Goal: Task Accomplishment & Management: Complete application form

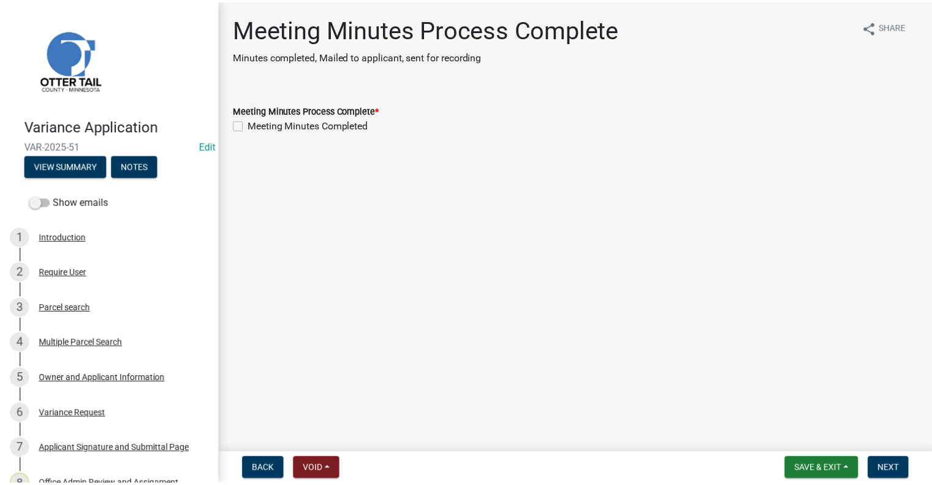
scroll to position [245, 0]
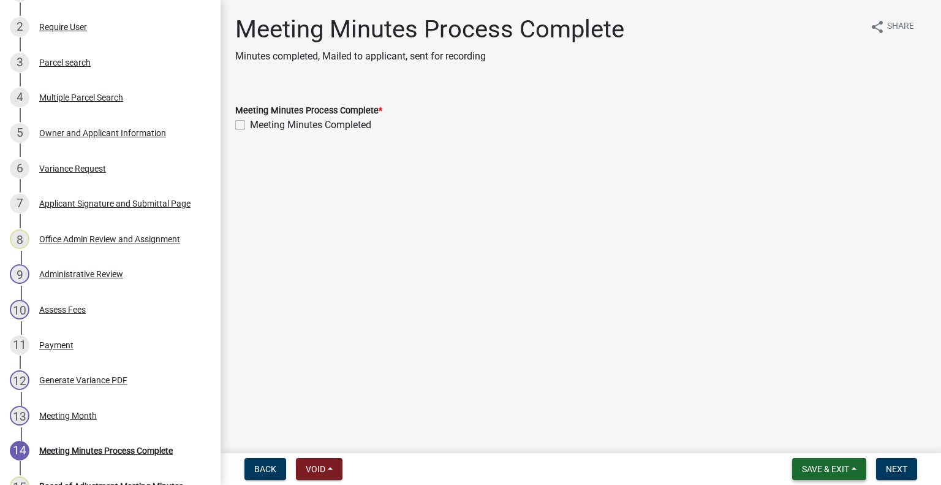
click at [847, 464] on span "Save & Exit" at bounding box center [825, 469] width 47 height 10
click at [797, 436] on button "Save & Exit" at bounding box center [817, 436] width 98 height 29
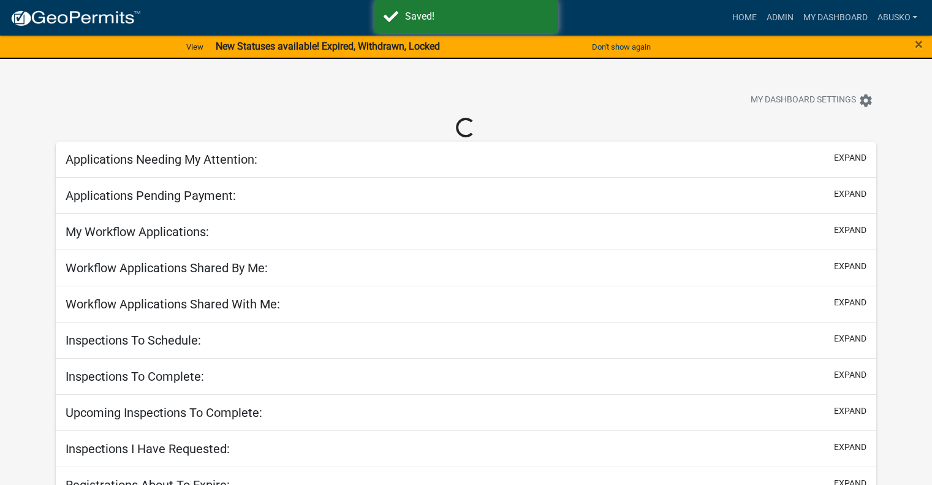
select select "1: 25"
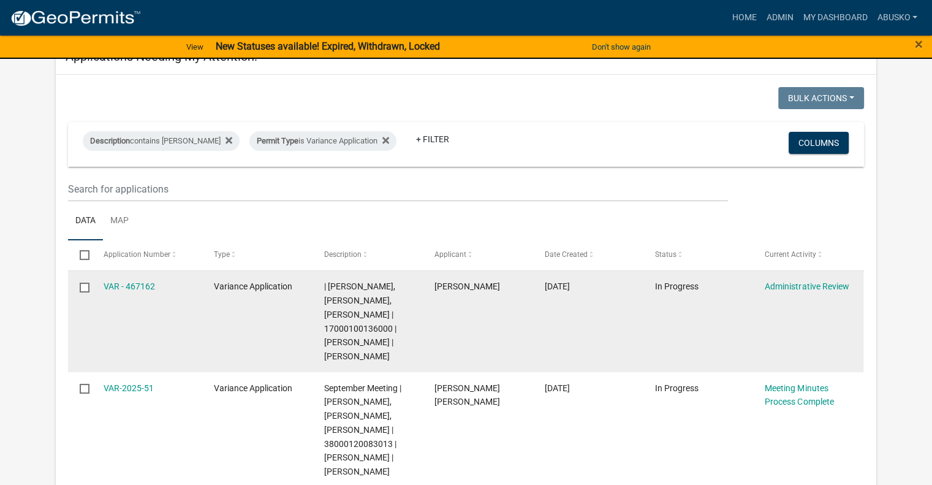
scroll to position [61, 0]
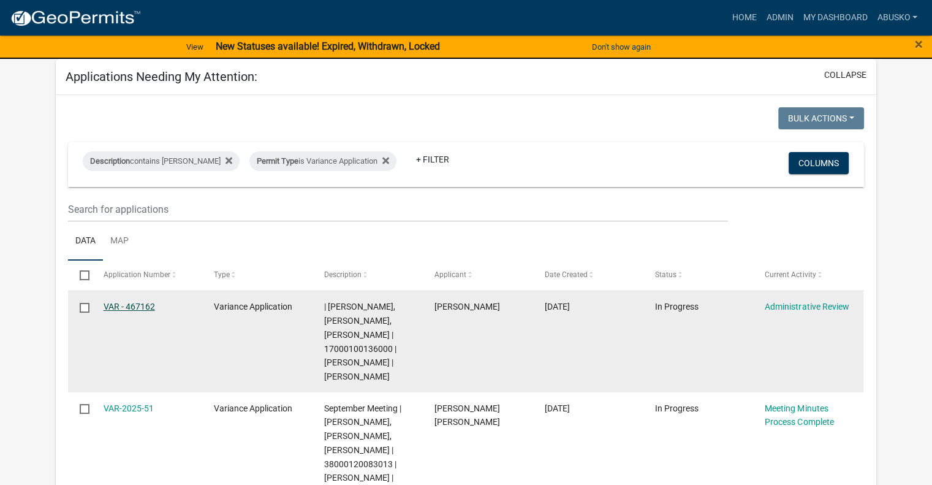
click at [138, 308] on link "VAR - 467162" at bounding box center [129, 306] width 51 height 10
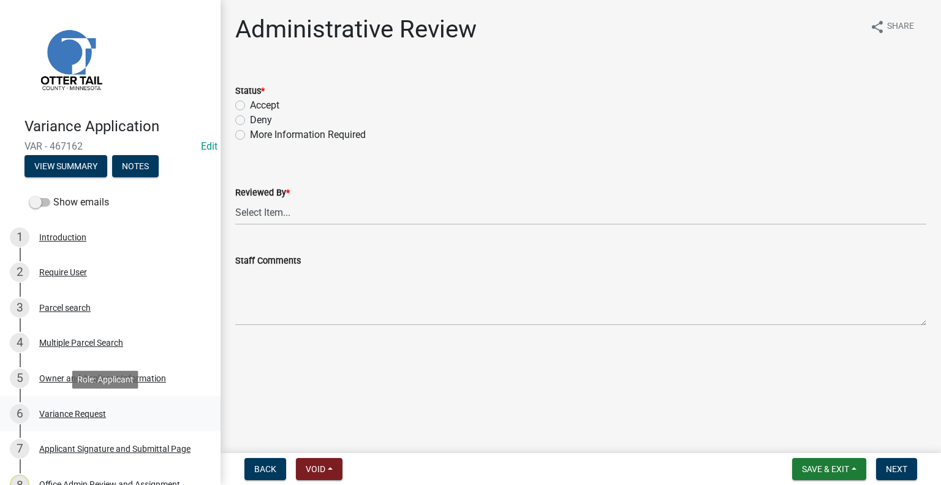
click at [89, 411] on div "Variance Request" at bounding box center [72, 413] width 67 height 9
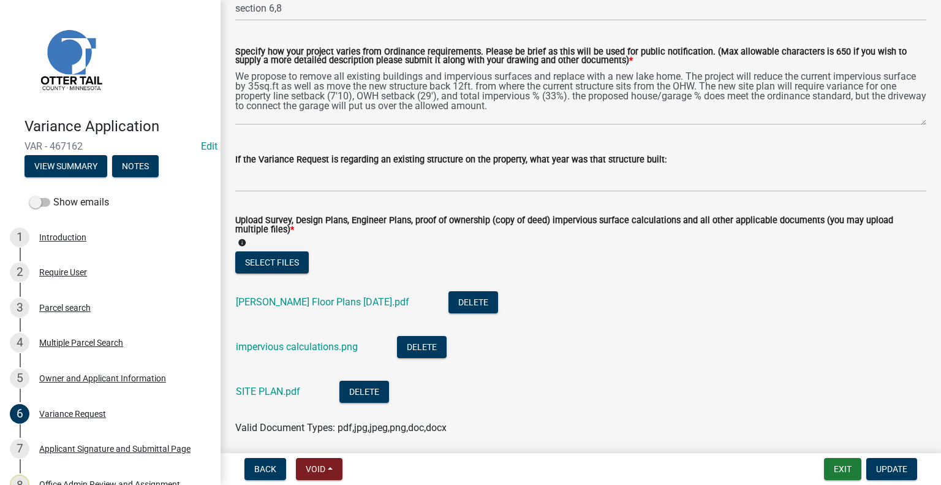
scroll to position [306, 0]
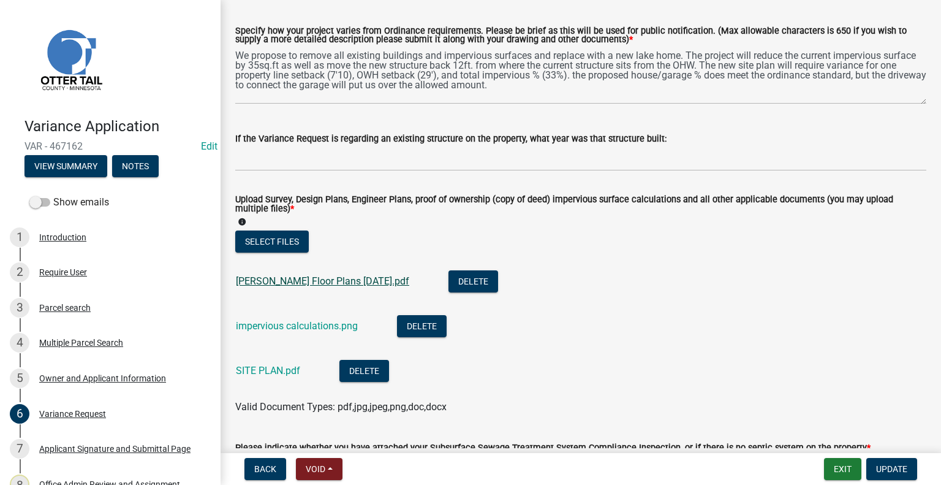
click at [290, 280] on link "[PERSON_NAME] Floor Plans [DATE].pdf" at bounding box center [322, 281] width 173 height 12
click at [333, 329] on link "impervious calculations.png" at bounding box center [297, 326] width 122 height 12
click at [277, 370] on link "SITE PLAN.pdf" at bounding box center [268, 371] width 64 height 12
click at [86, 380] on div "Owner and Applicant Information" at bounding box center [102, 378] width 127 height 9
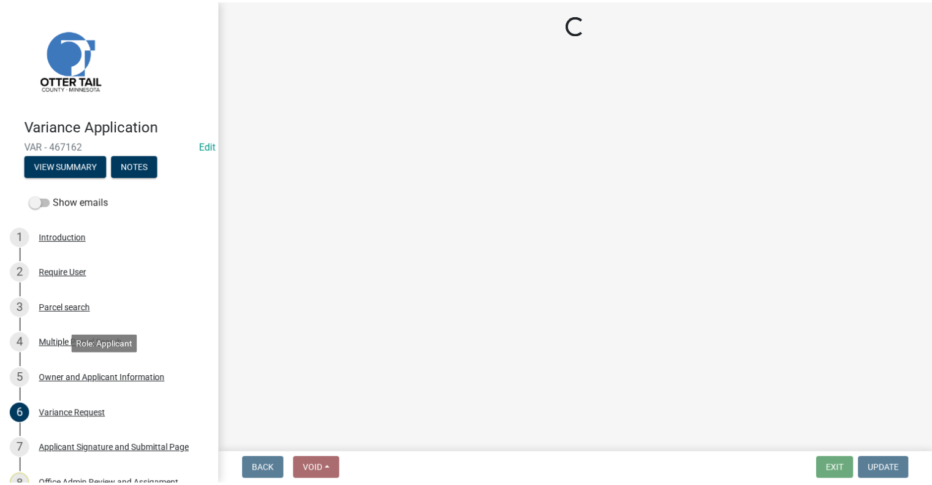
scroll to position [0, 0]
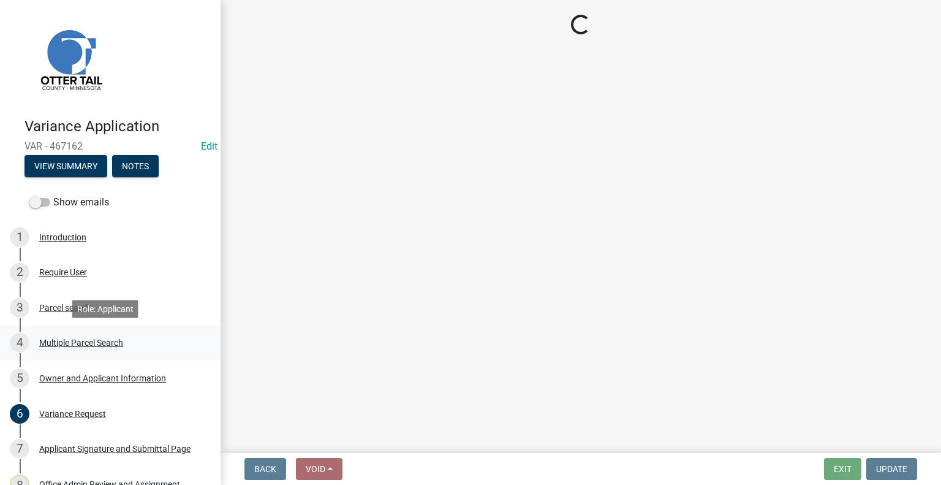
click at [62, 340] on div "Multiple Parcel Search" at bounding box center [81, 342] width 84 height 9
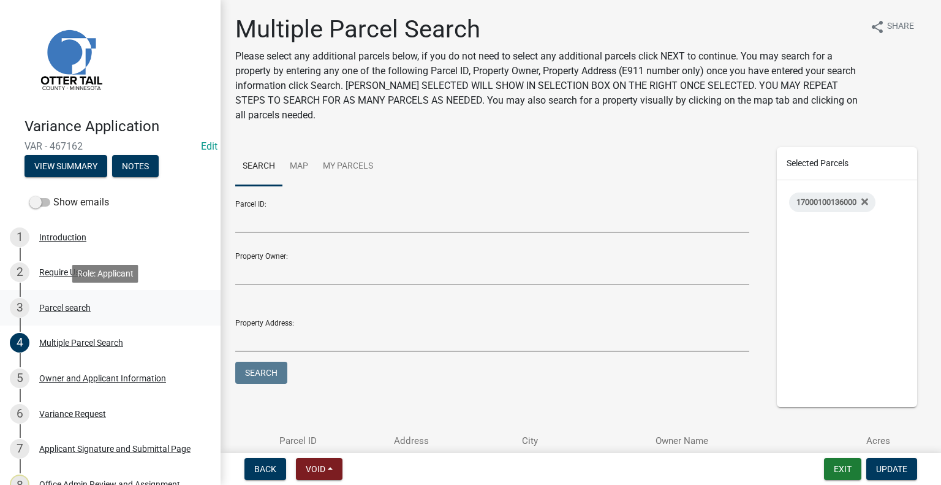
click at [65, 306] on div "Parcel search" at bounding box center [64, 307] width 51 height 9
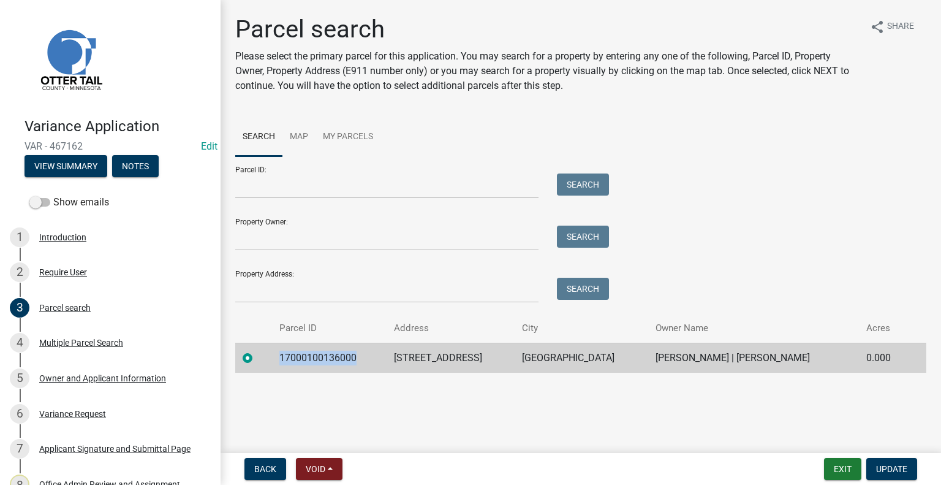
drag, startPoint x: 363, startPoint y: 357, endPoint x: 279, endPoint y: 362, distance: 83.5
click at [279, 362] on td "17000100136000" at bounding box center [329, 358] width 115 height 30
copy td "17000100136000"
click at [835, 466] on button "Exit" at bounding box center [842, 469] width 37 height 22
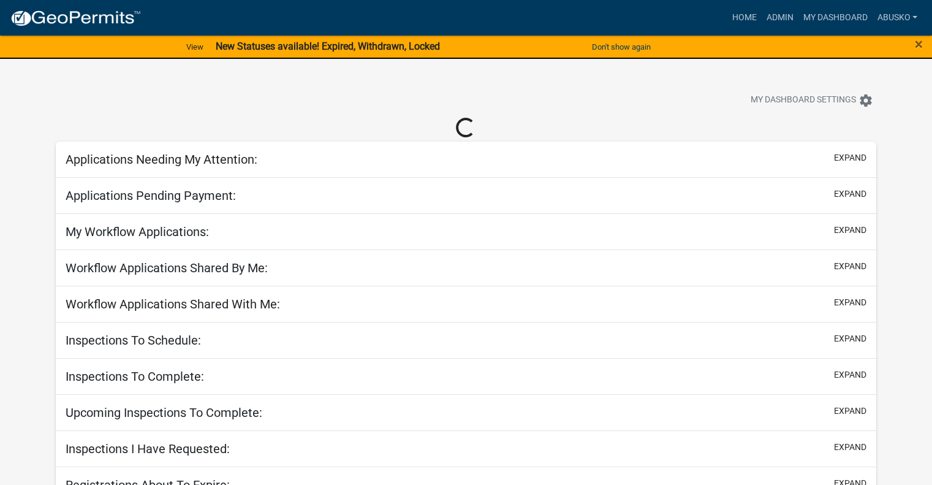
select select "1: 25"
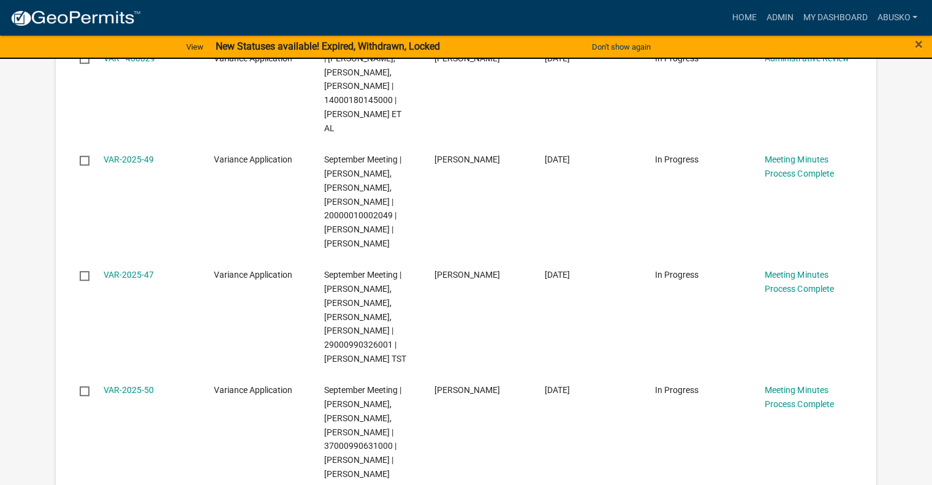
scroll to position [714, 0]
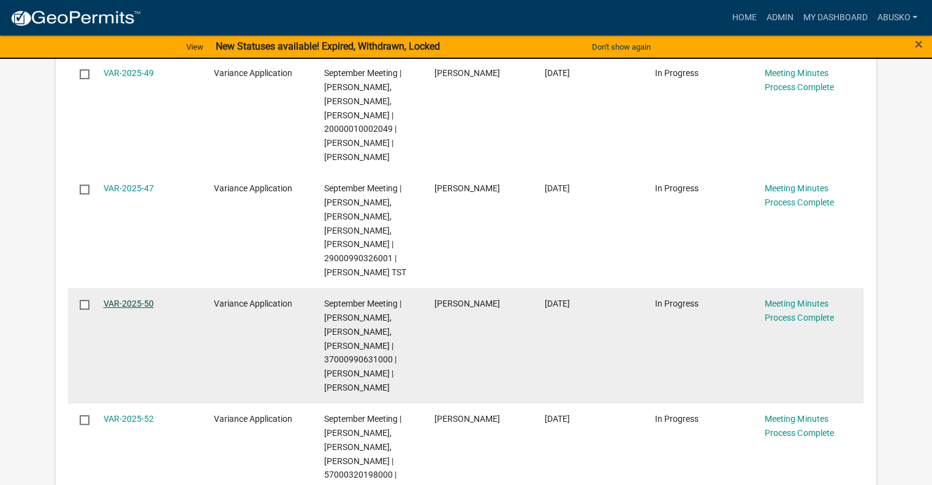
click at [138, 305] on link "VAR-2025-50" at bounding box center [129, 303] width 50 height 10
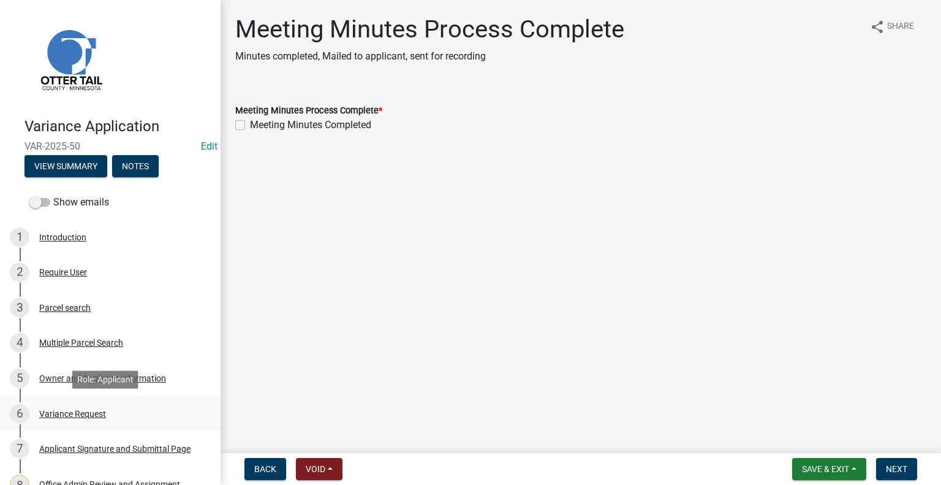
click at [91, 409] on div "Variance Request" at bounding box center [72, 413] width 67 height 9
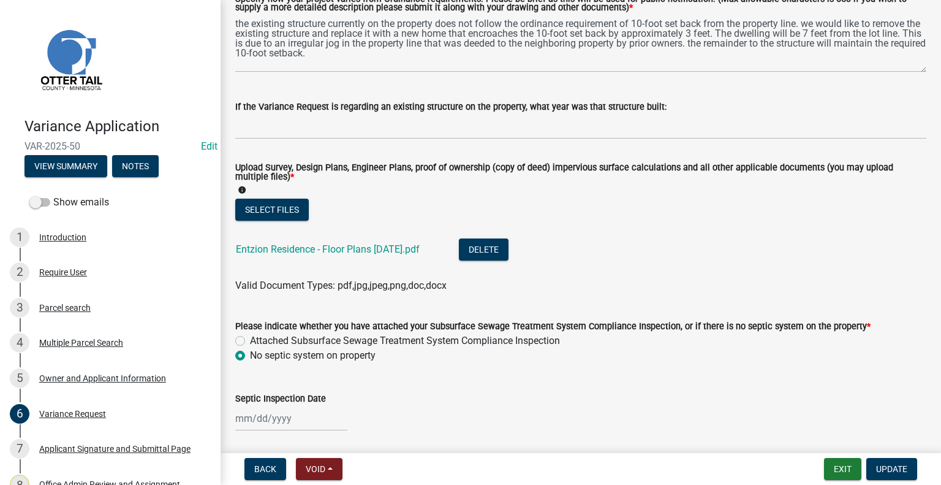
scroll to position [368, 0]
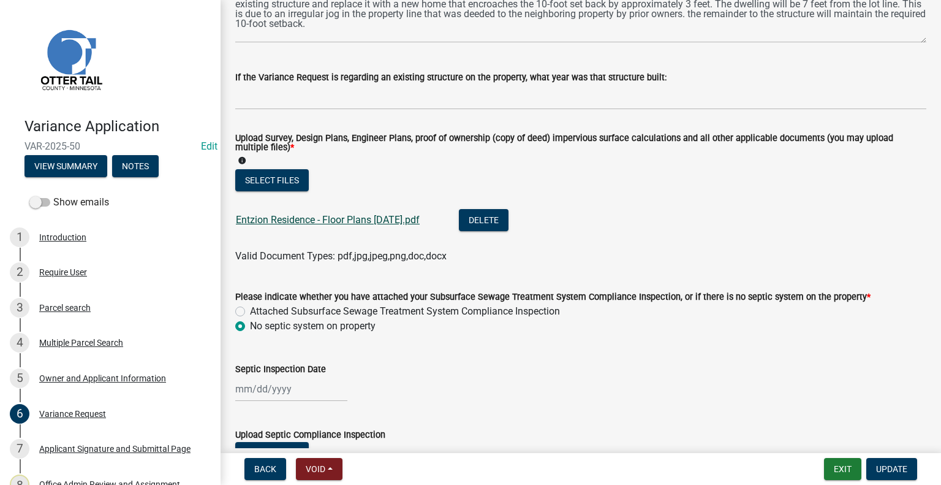
click at [336, 221] on link "Entzion Residence - Floor Plans [DATE].pdf" at bounding box center [328, 220] width 184 height 12
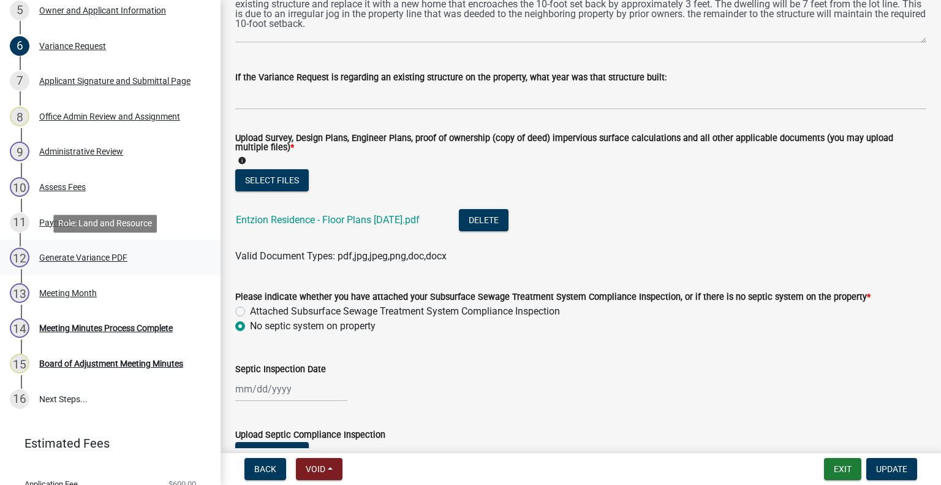
click at [88, 256] on div "Generate Variance PDF" at bounding box center [83, 257] width 88 height 9
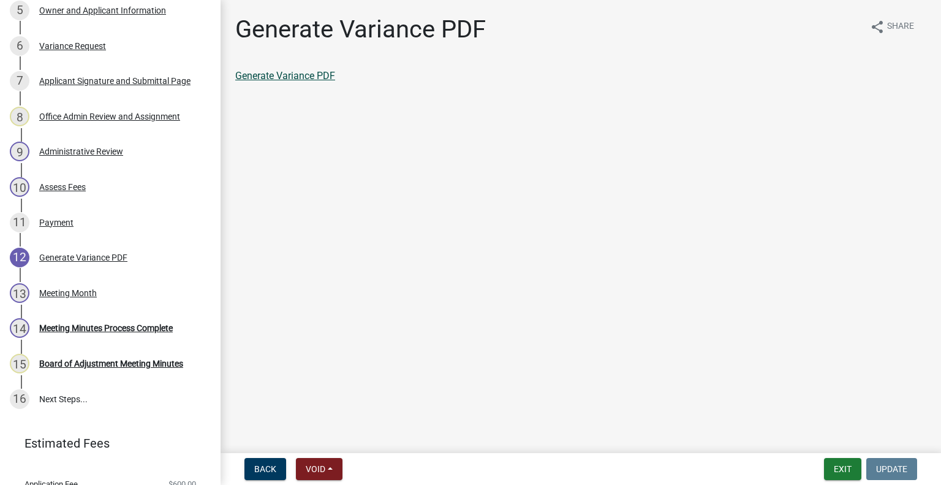
click at [290, 75] on link "Generate Variance PDF" at bounding box center [285, 76] width 100 height 12
click at [94, 45] on div "Variance Request" at bounding box center [72, 46] width 67 height 9
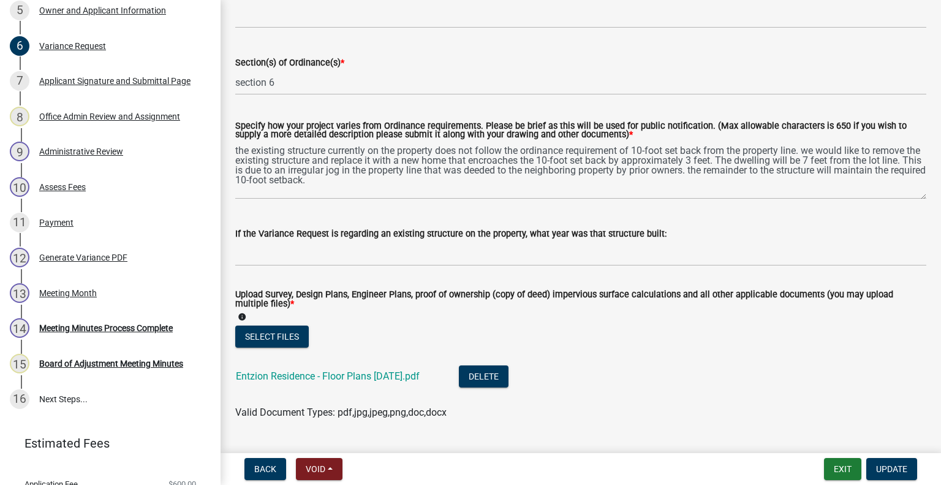
scroll to position [368, 0]
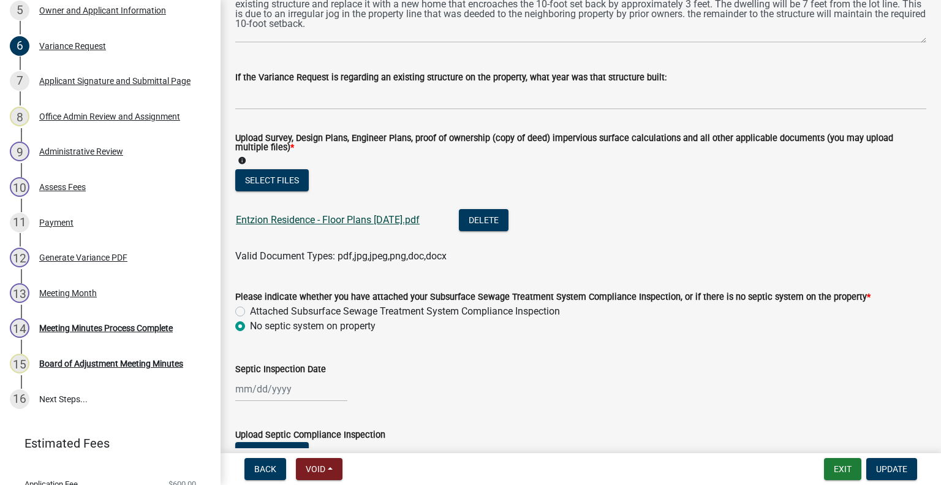
click at [311, 222] on link "Entzion Residence - Floor Plans [DATE].pdf" at bounding box center [328, 220] width 184 height 12
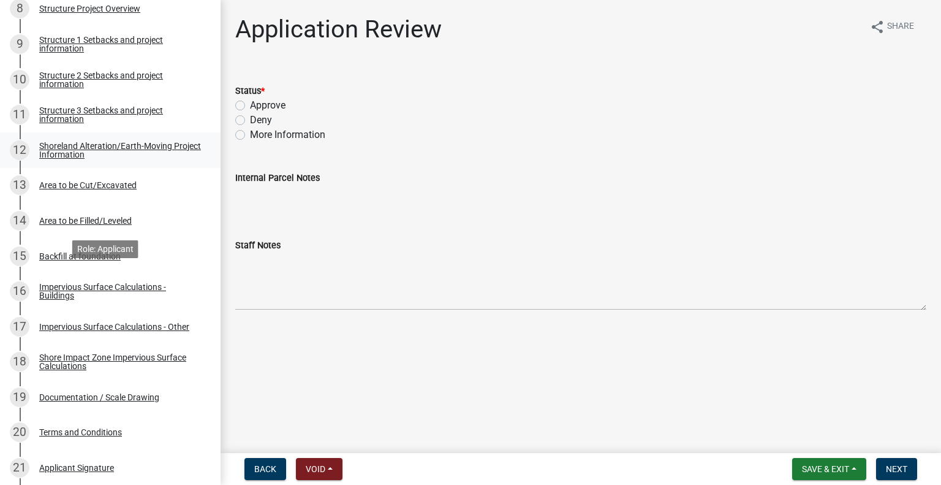
scroll to position [552, 0]
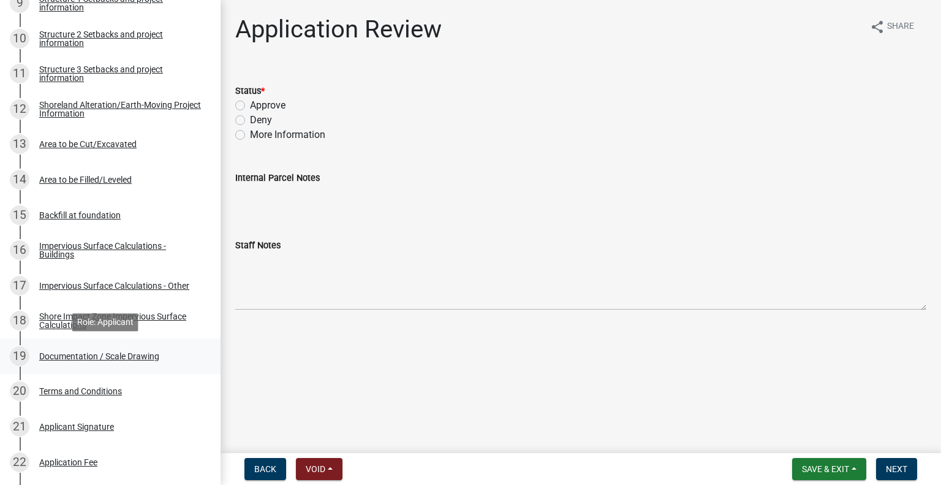
click at [99, 360] on div "Documentation / Scale Drawing" at bounding box center [99, 356] width 120 height 9
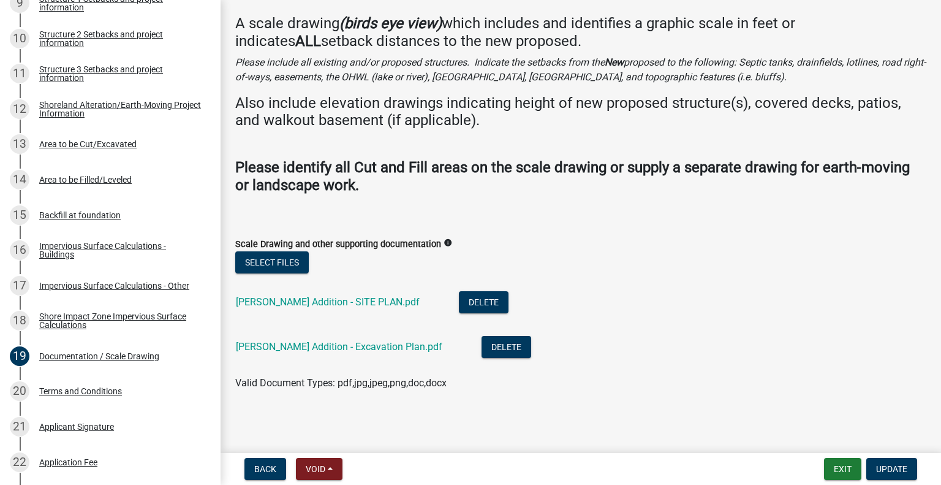
scroll to position [55, 0]
click at [334, 298] on link "Neuerburg Addition - SITE PLAN.pdf" at bounding box center [328, 301] width 184 height 12
click at [347, 347] on link "Neuerburg Addition - Excavation Plan.pdf" at bounding box center [339, 346] width 207 height 12
click at [113, 149] on div "13 Area to be Cut/Excavated" at bounding box center [105, 144] width 191 height 20
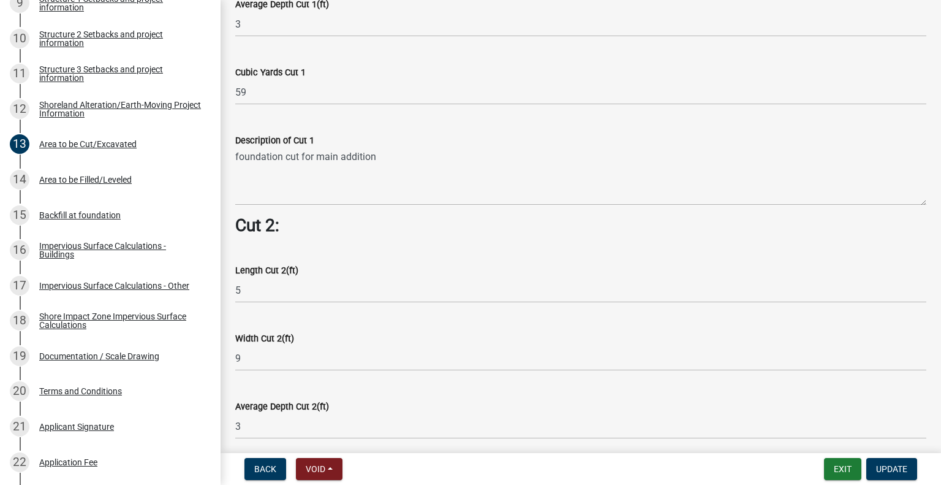
scroll to position [797, 0]
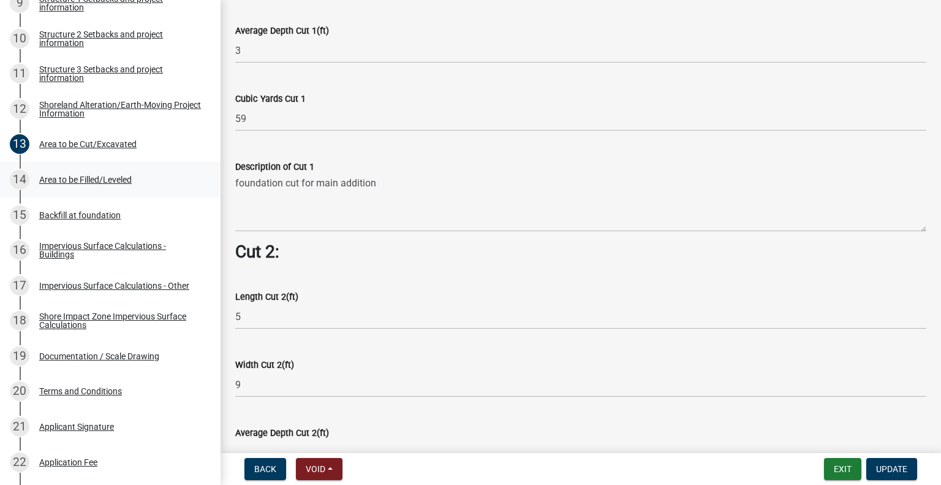
click at [108, 183] on div "Area to be Filled/Leveled" at bounding box center [85, 179] width 93 height 9
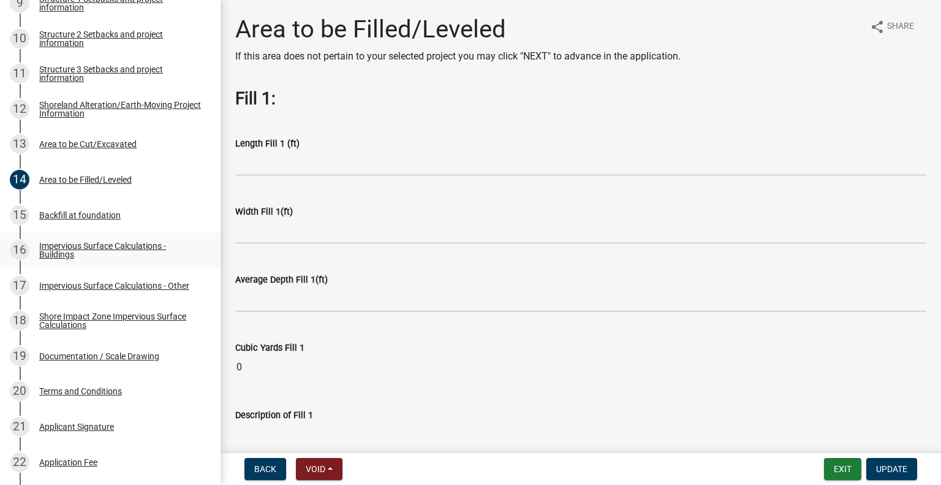
scroll to position [0, 0]
click at [71, 214] on div "Backfill at foundation" at bounding box center [80, 215] width 82 height 9
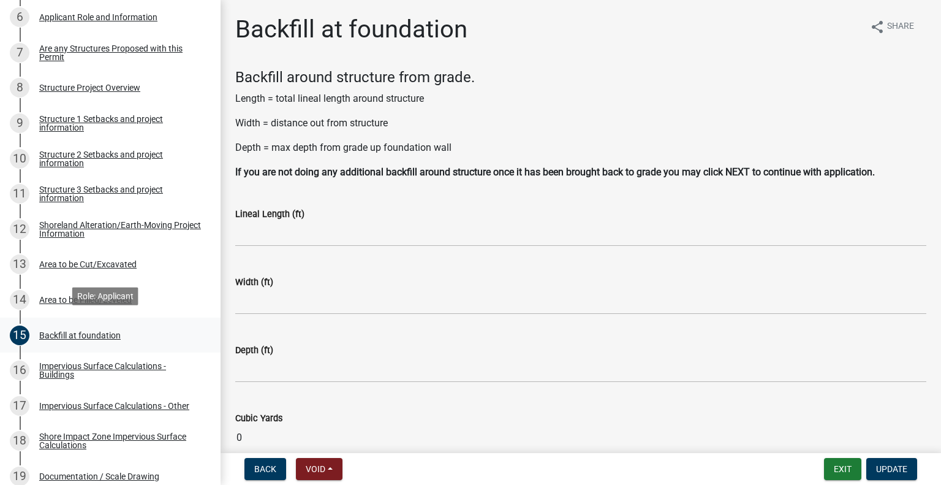
scroll to position [429, 0]
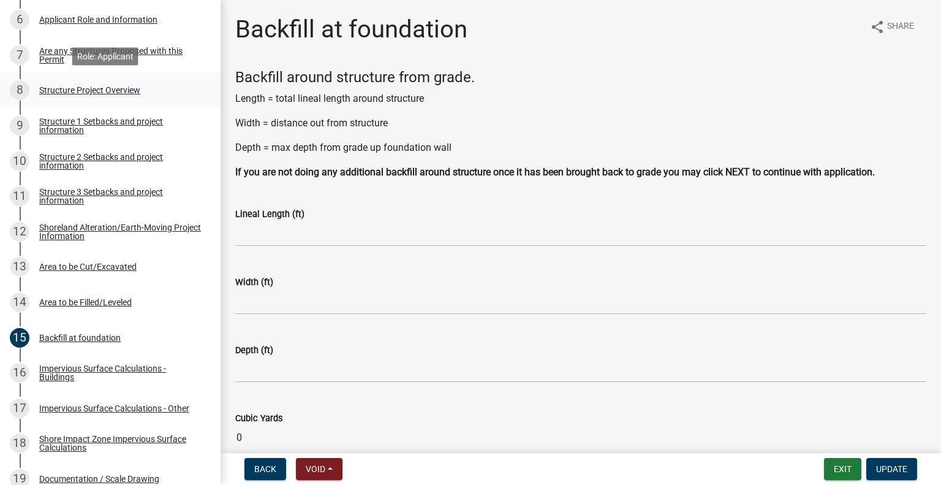
click at [107, 91] on div "Structure Project Overview" at bounding box center [89, 90] width 101 height 9
